Goal: Task Accomplishment & Management: Manage account settings

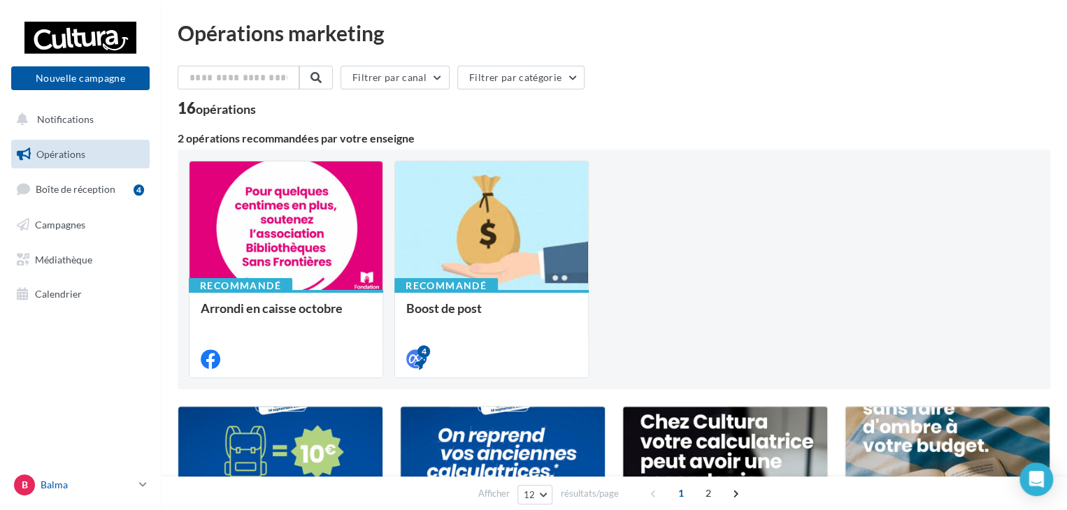
click at [129, 479] on p "Balma" at bounding box center [87, 485] width 93 height 14
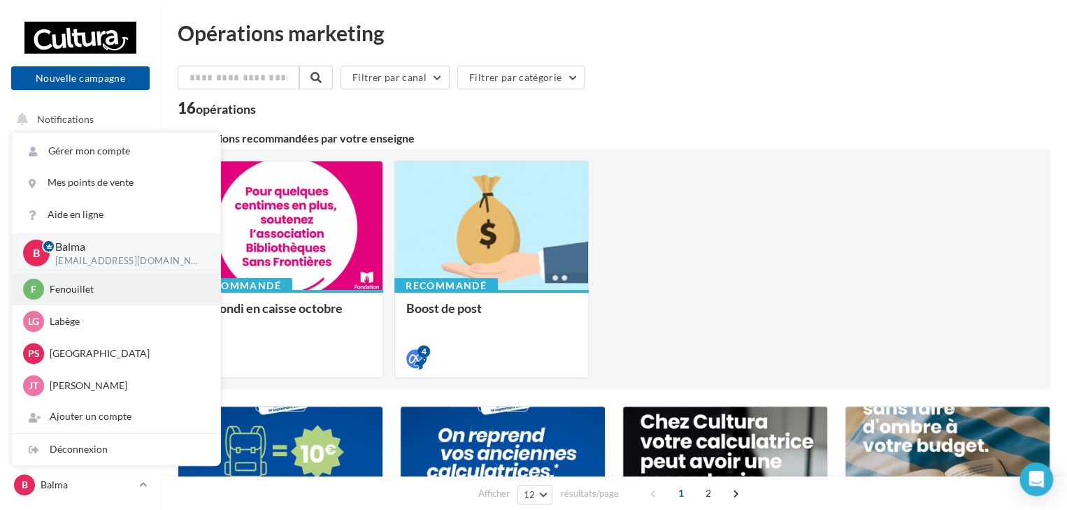
click at [83, 290] on p "Fenouillet" at bounding box center [127, 289] width 154 height 14
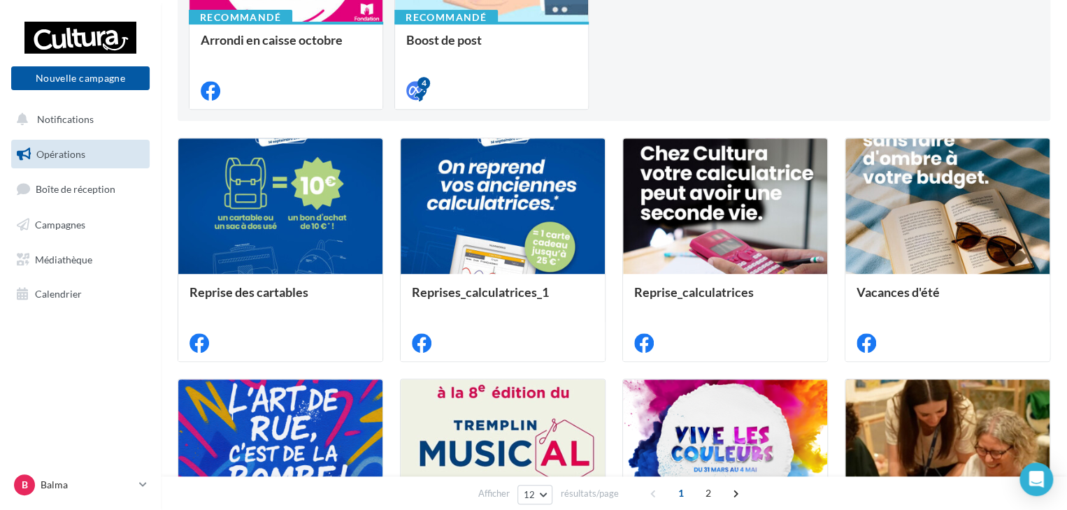
scroll to position [280, 0]
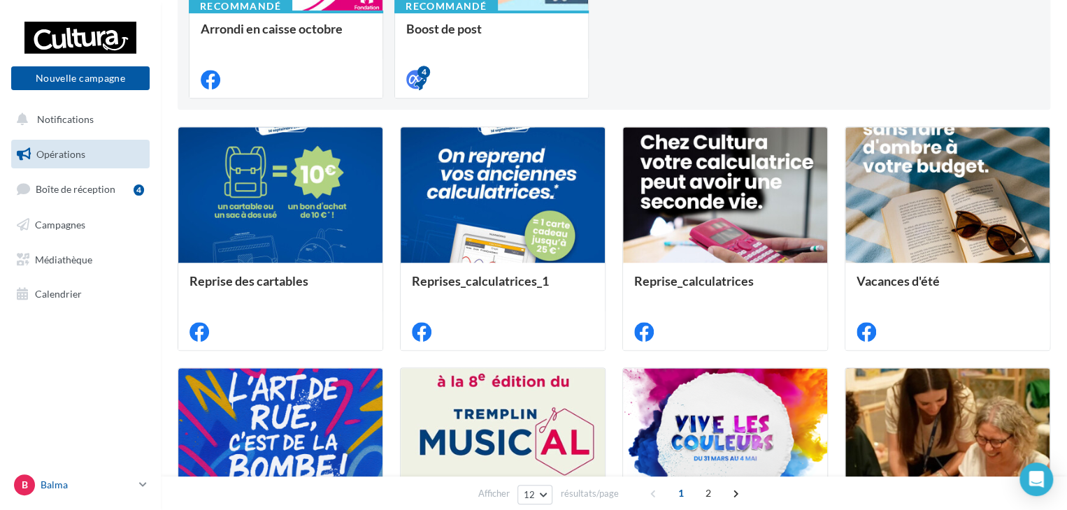
click at [136, 480] on link "B Balma j.tenat@cultura.fr" at bounding box center [80, 485] width 138 height 27
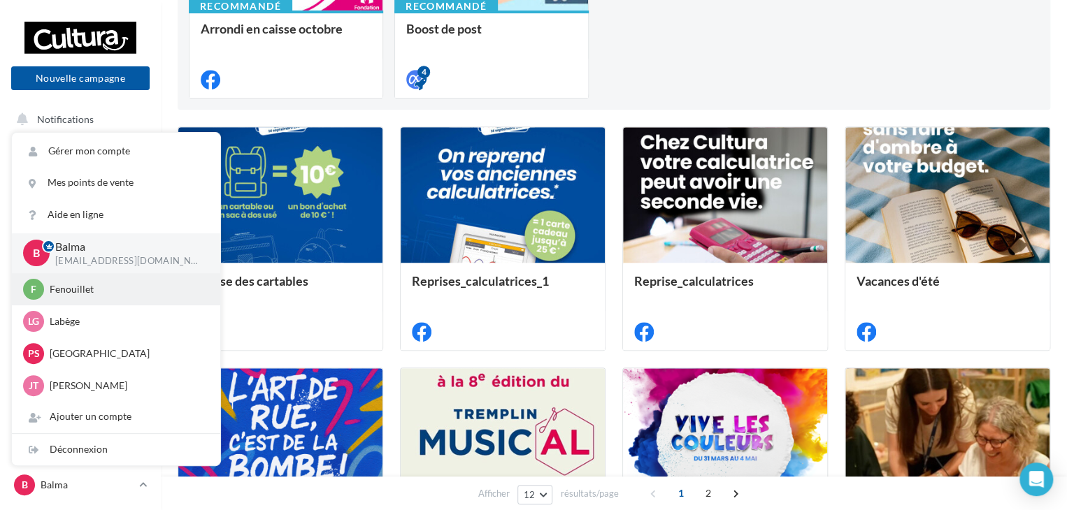
click at [84, 293] on p "Fenouillet" at bounding box center [127, 289] width 154 height 14
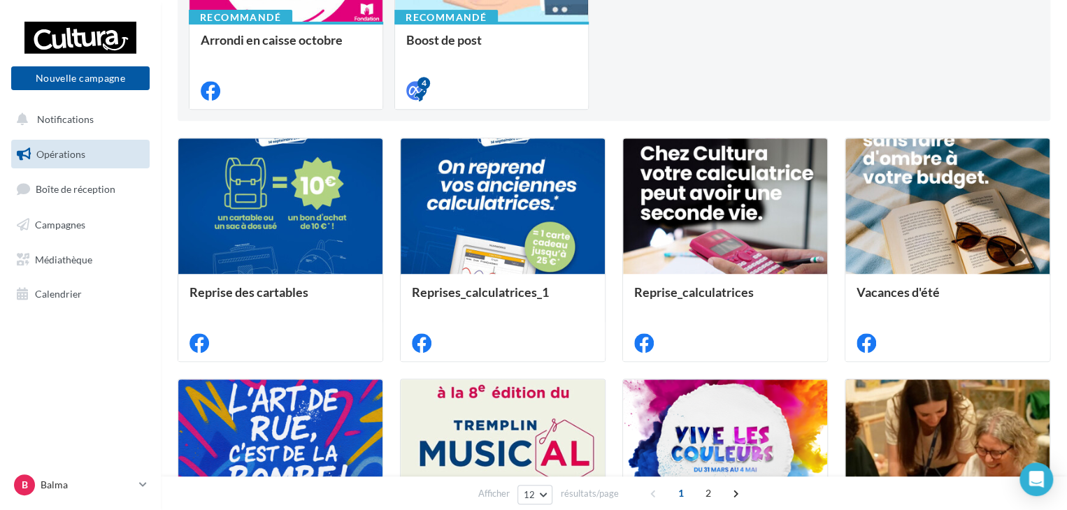
scroll to position [280, 0]
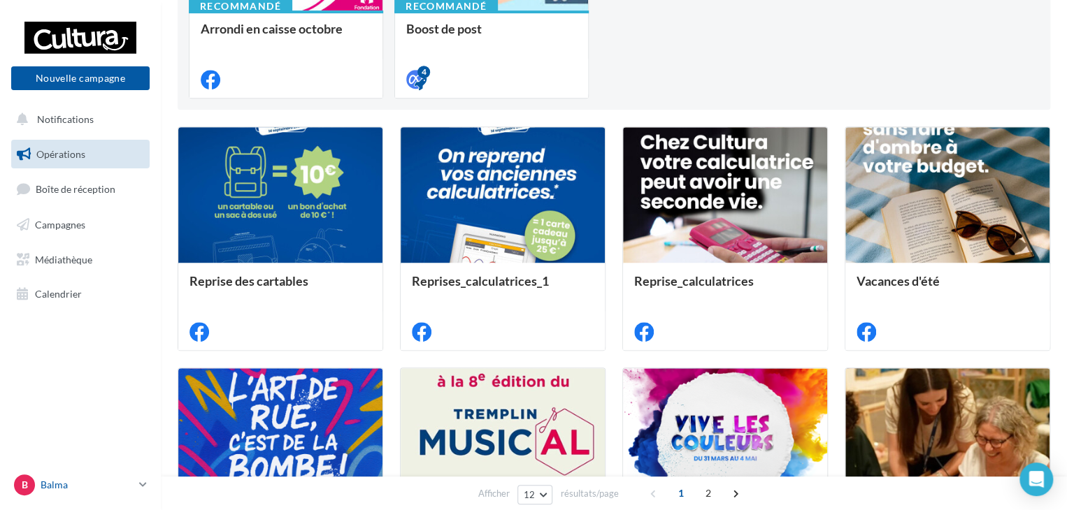
click at [134, 486] on link "B Balma j.tenat@cultura.fr" at bounding box center [80, 485] width 138 height 27
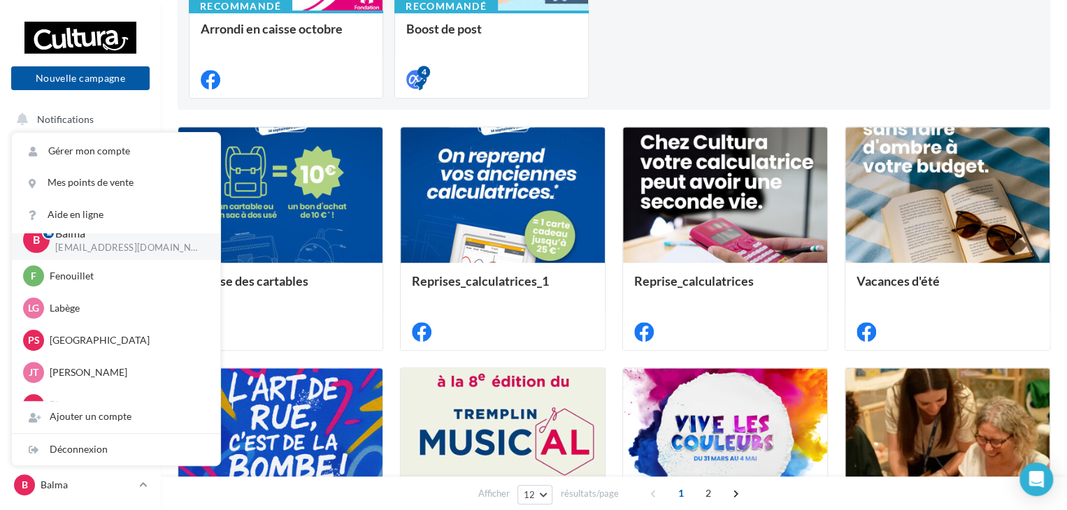
scroll to position [0, 0]
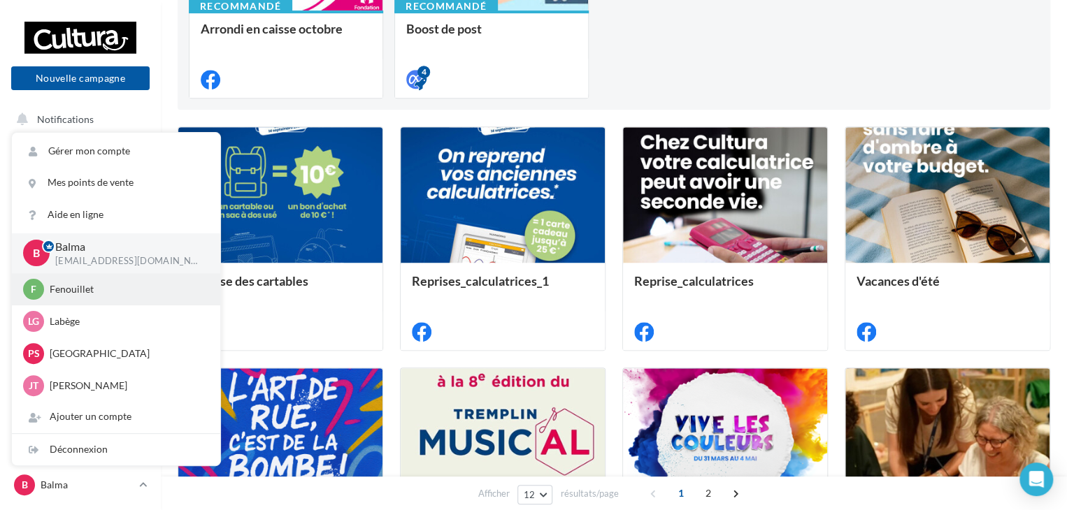
click at [59, 288] on p "Fenouillet" at bounding box center [127, 289] width 154 height 14
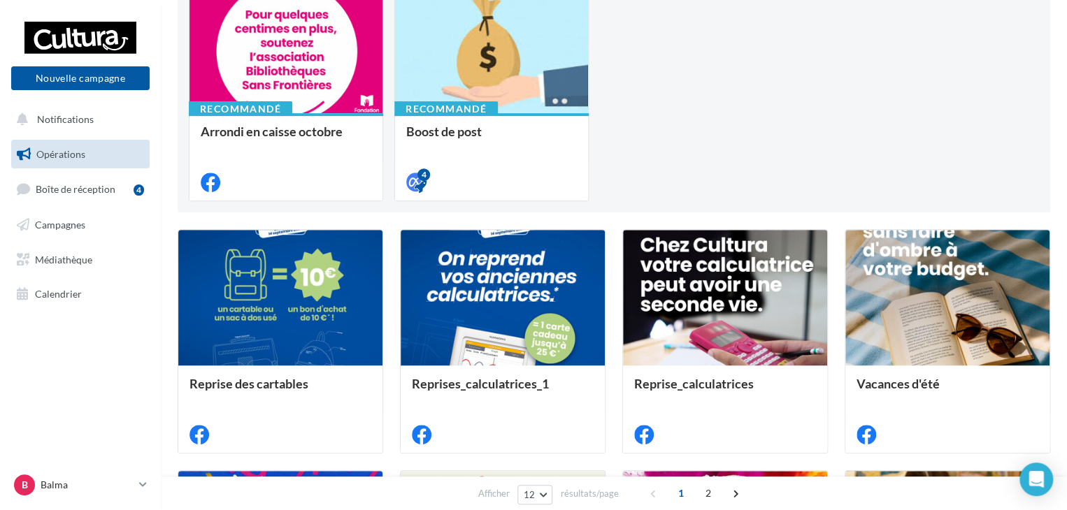
scroll to position [210, 0]
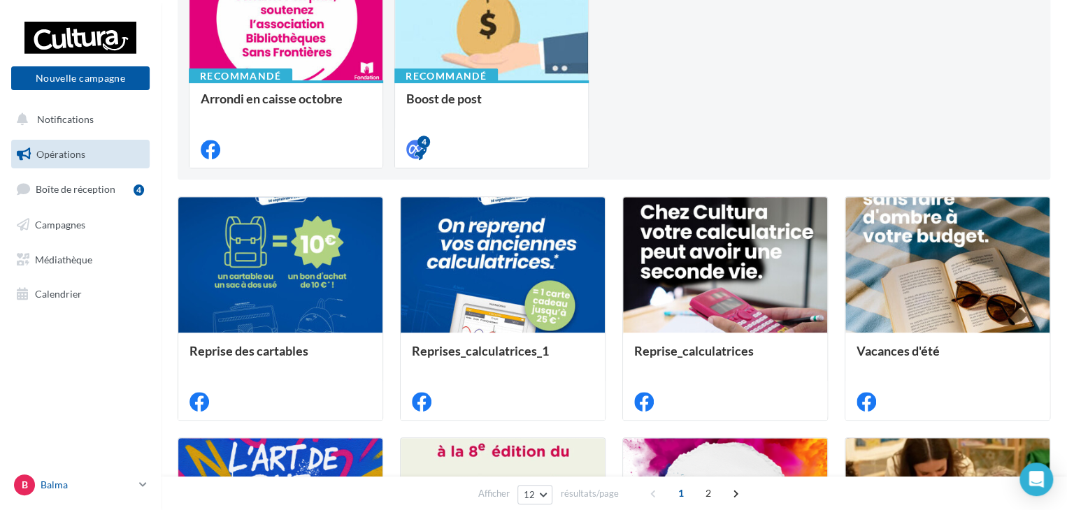
click at [133, 482] on p "Balma" at bounding box center [87, 485] width 93 height 14
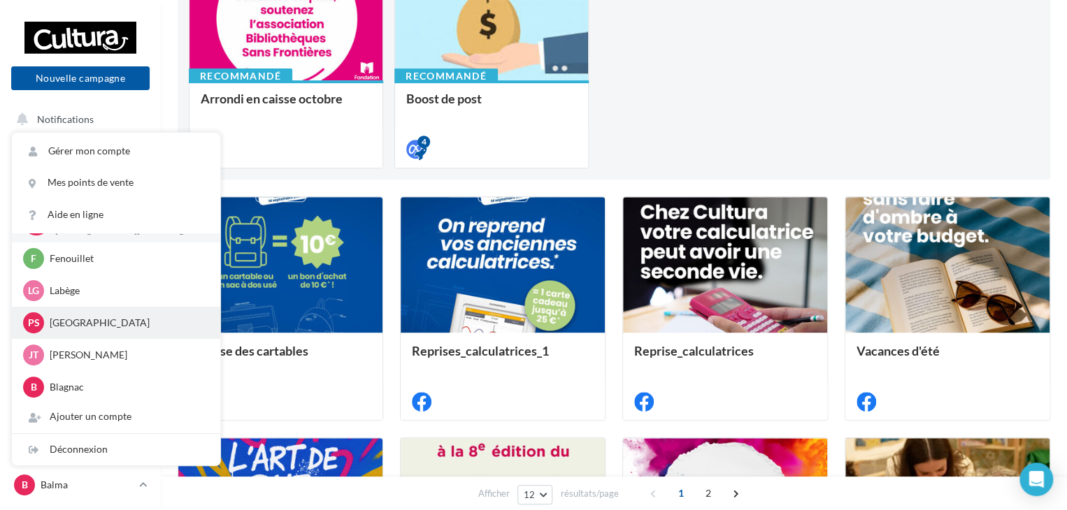
scroll to position [0, 0]
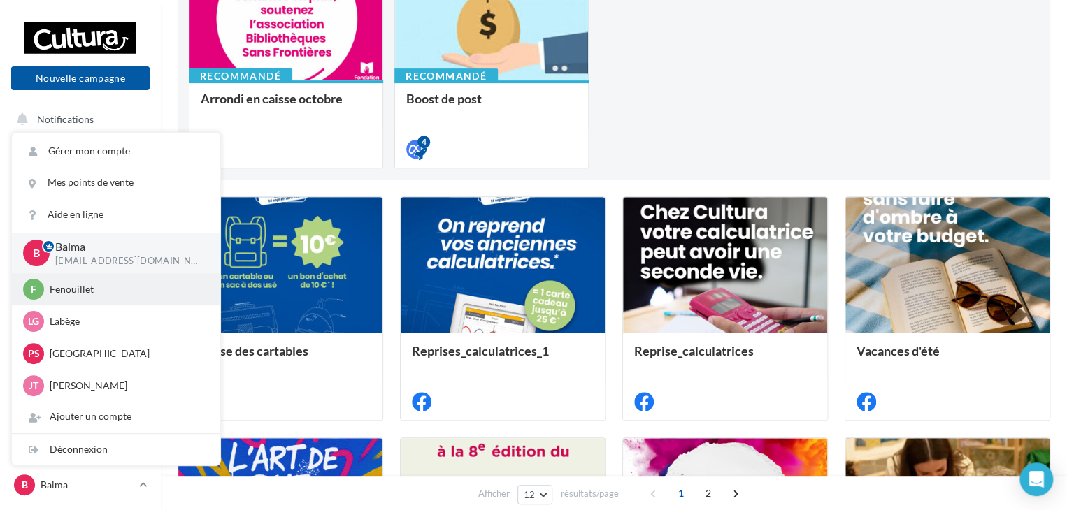
click at [62, 289] on p "Fenouillet" at bounding box center [127, 289] width 154 height 14
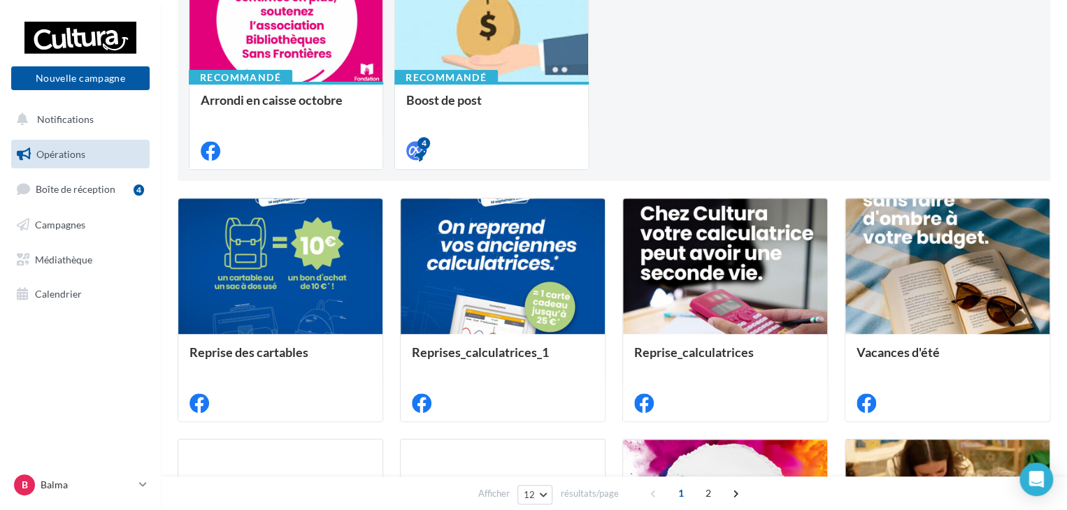
scroll to position [210, 0]
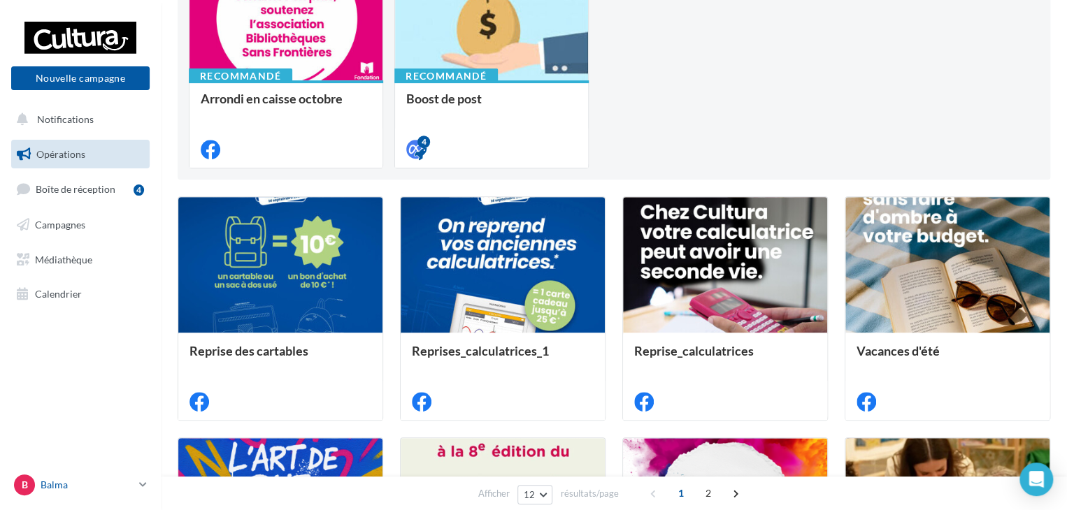
click at [143, 484] on icon at bounding box center [143, 485] width 8 height 12
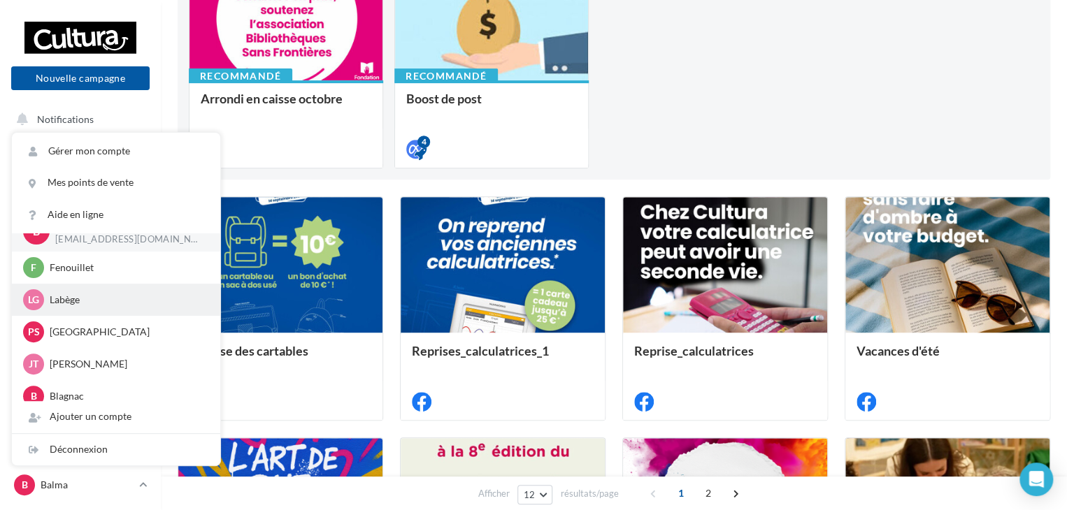
scroll to position [0, 0]
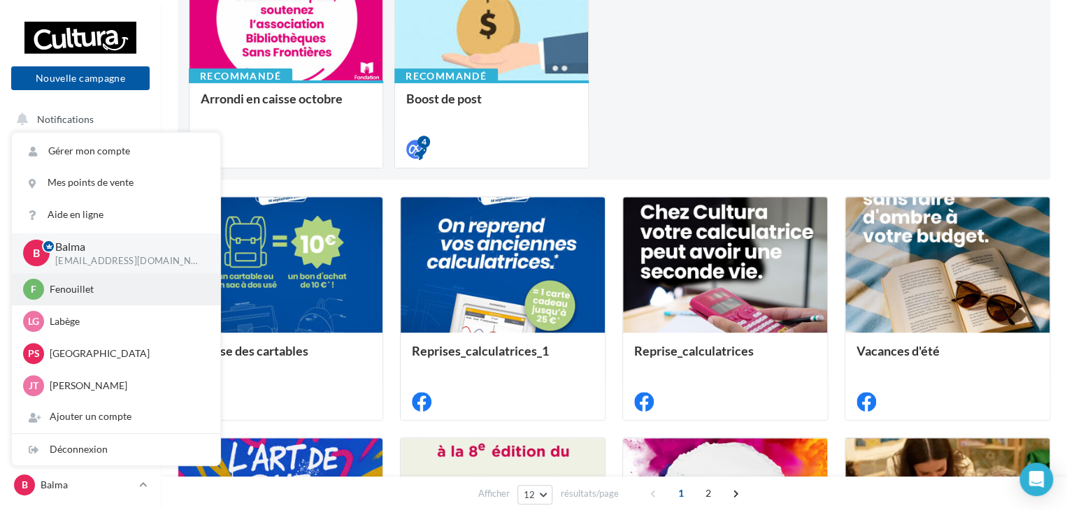
click at [34, 289] on span "F" at bounding box center [34, 289] width 6 height 14
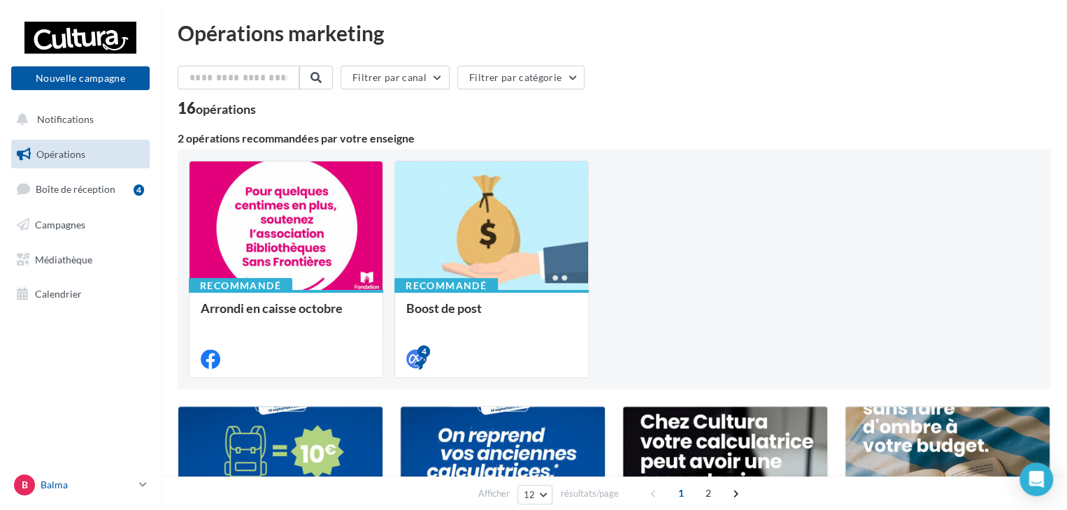
click at [117, 483] on p "Balma" at bounding box center [87, 485] width 93 height 14
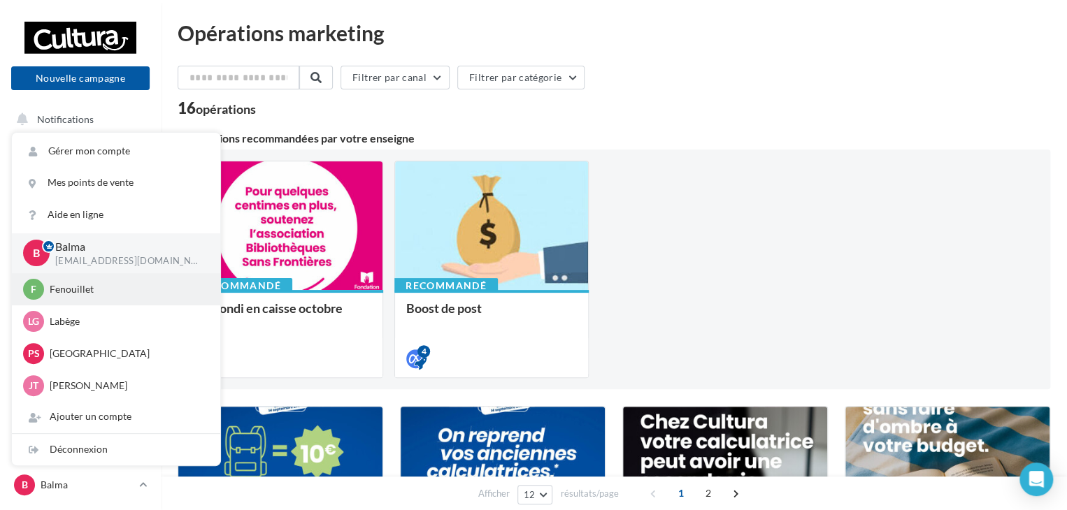
click at [64, 292] on p "Fenouillet" at bounding box center [127, 289] width 154 height 14
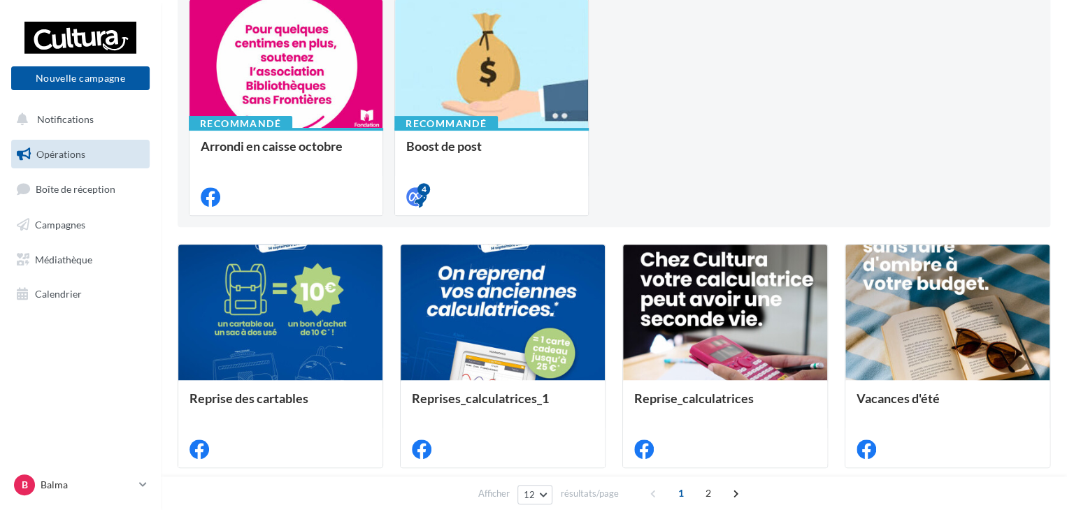
scroll to position [280, 0]
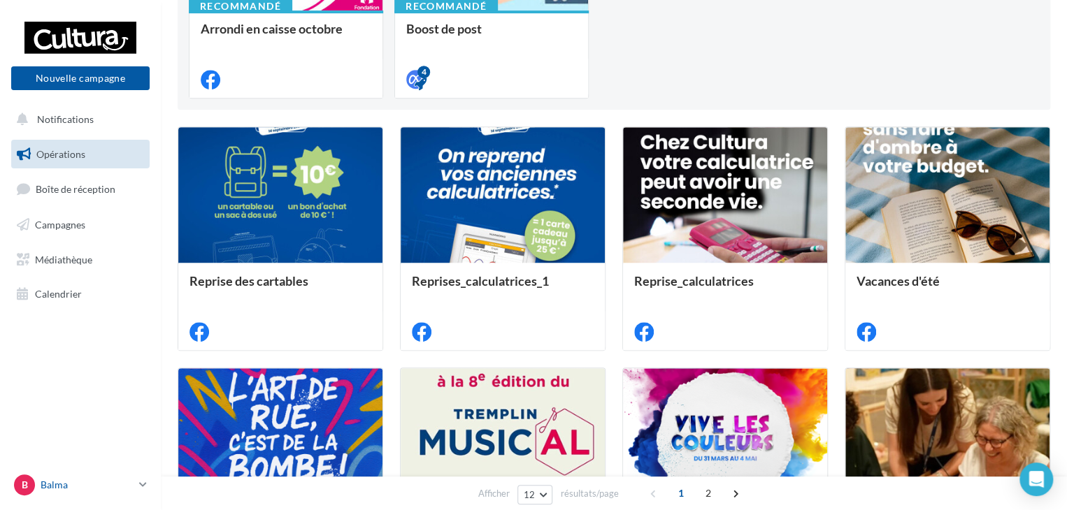
click at [132, 484] on p "Balma" at bounding box center [87, 485] width 93 height 14
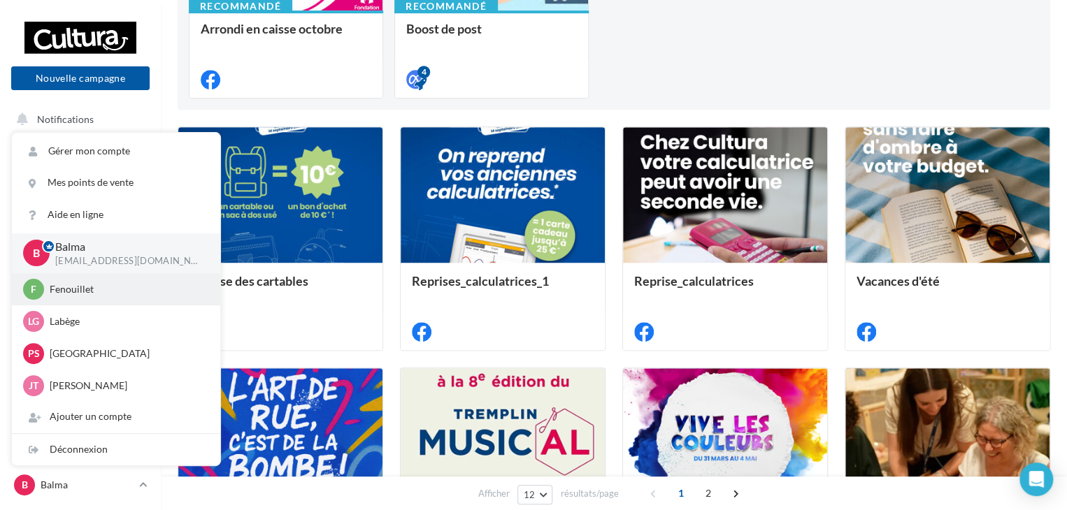
click at [31, 293] on span "F" at bounding box center [34, 289] width 6 height 14
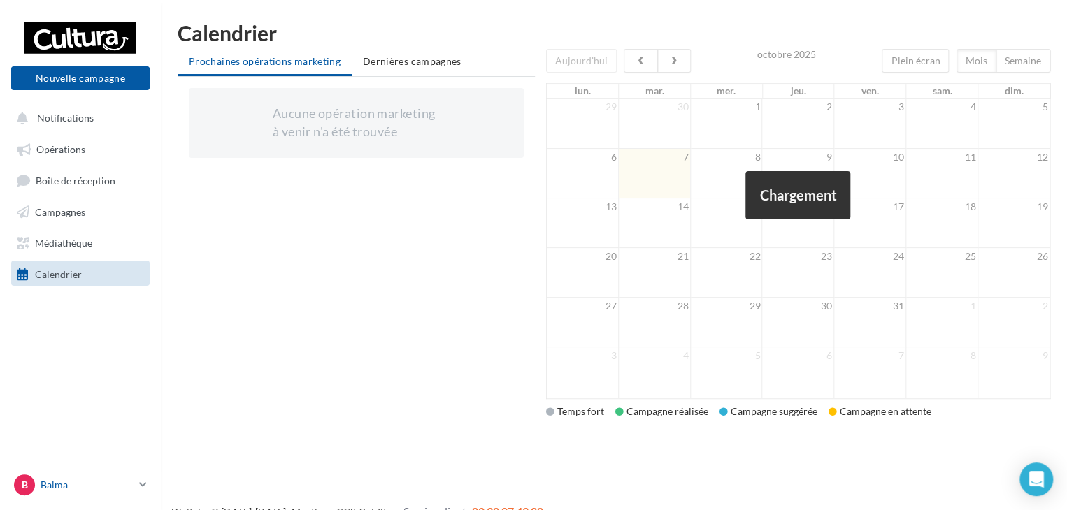
click at [138, 483] on link "B Balma [EMAIL_ADDRESS][DOMAIN_NAME]" at bounding box center [80, 485] width 138 height 27
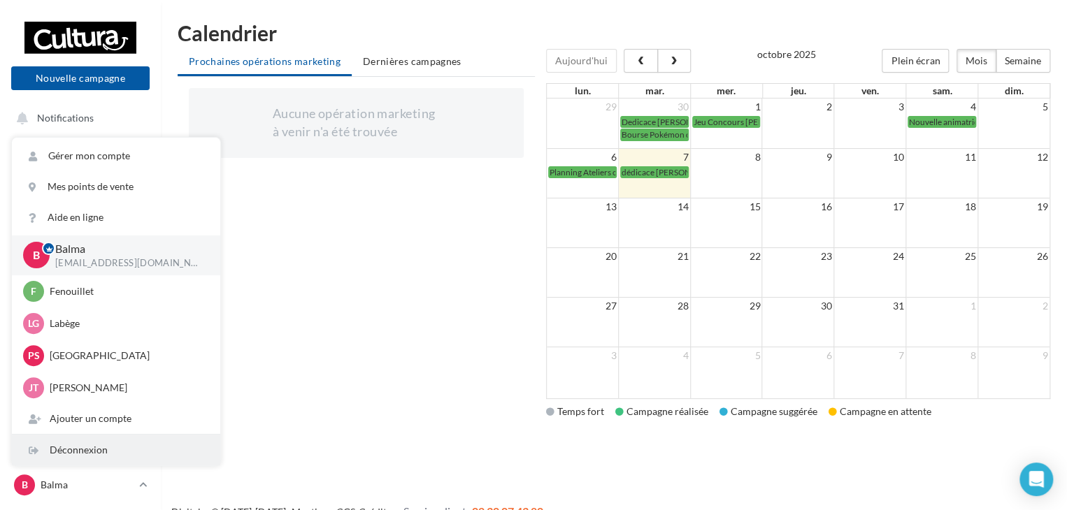
click at [82, 448] on div "Déconnexion" at bounding box center [116, 450] width 208 height 31
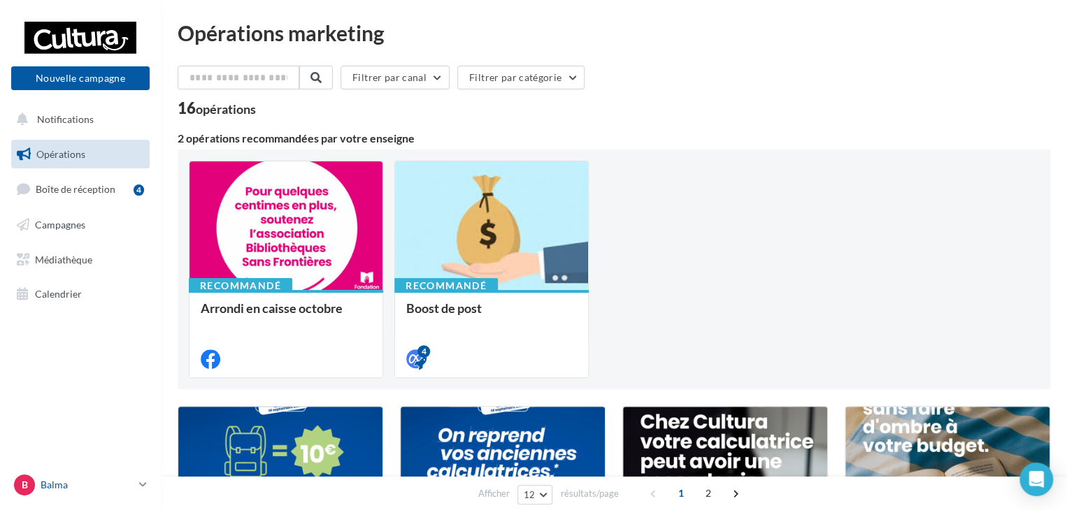
click at [138, 479] on link "B Balma [EMAIL_ADDRESS][DOMAIN_NAME]" at bounding box center [80, 485] width 138 height 27
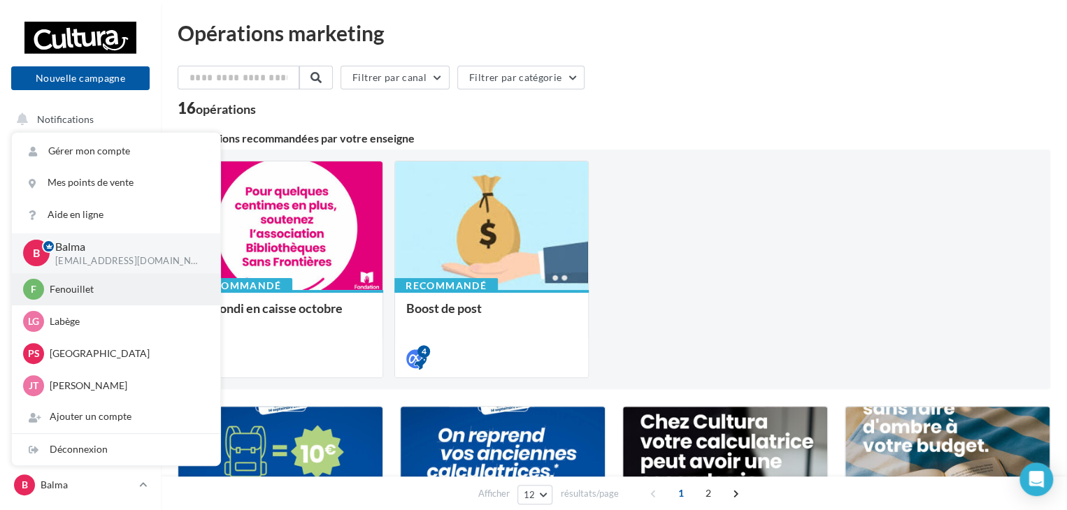
click at [70, 289] on p "Fenouillet" at bounding box center [127, 289] width 154 height 14
